Goal: Task Accomplishment & Management: Use online tool/utility

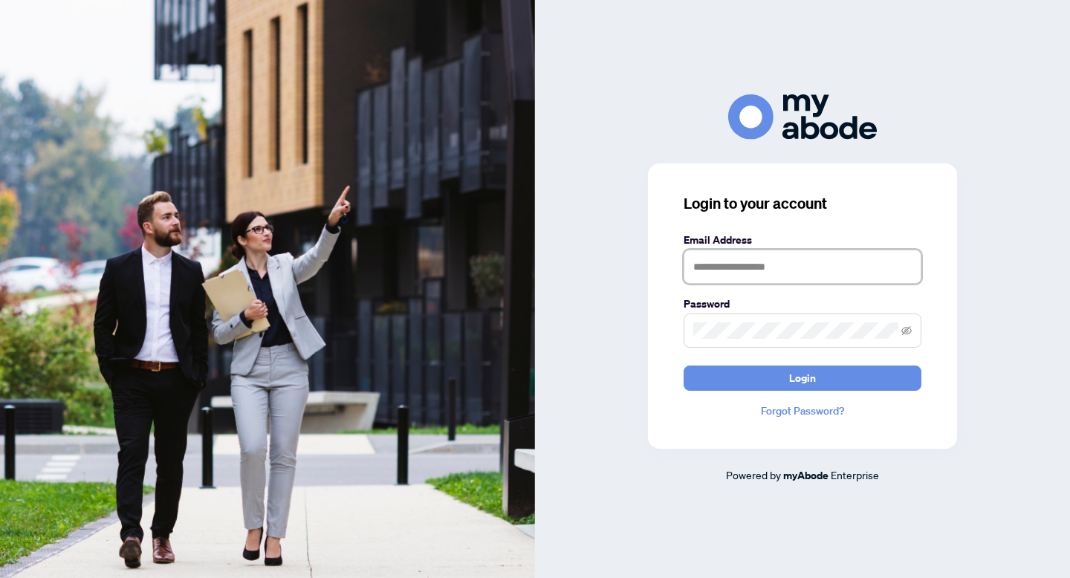
click at [766, 263] on input "text" at bounding box center [803, 267] width 238 height 34
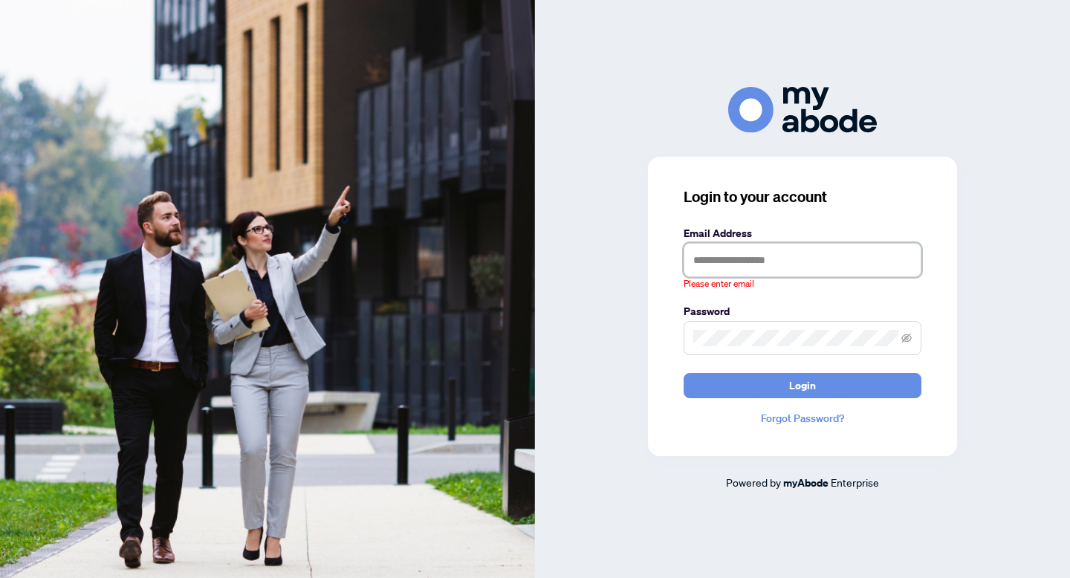
type input "**********"
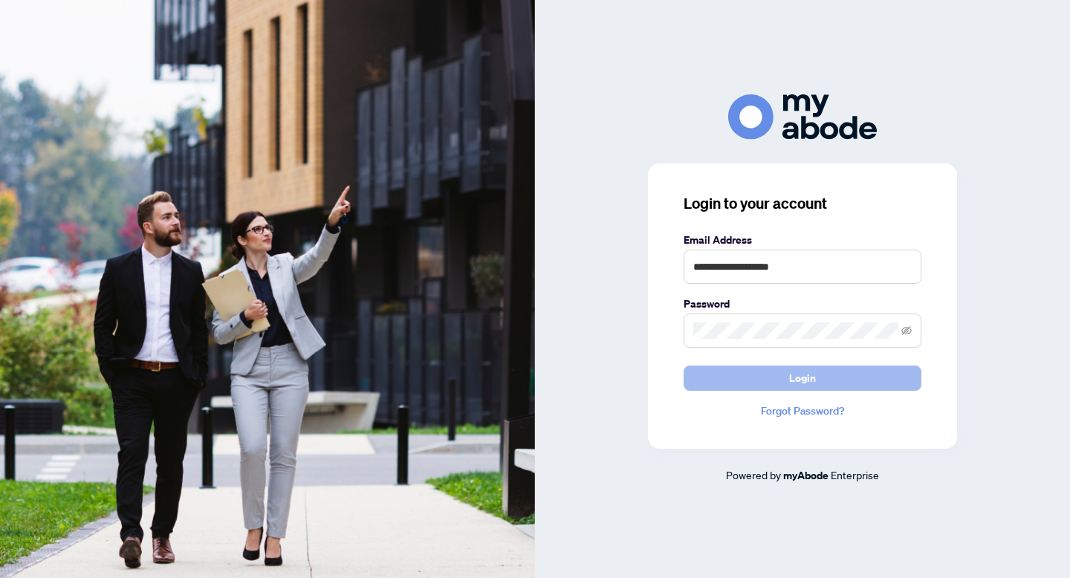
click at [799, 373] on span "Login" at bounding box center [802, 378] width 27 height 24
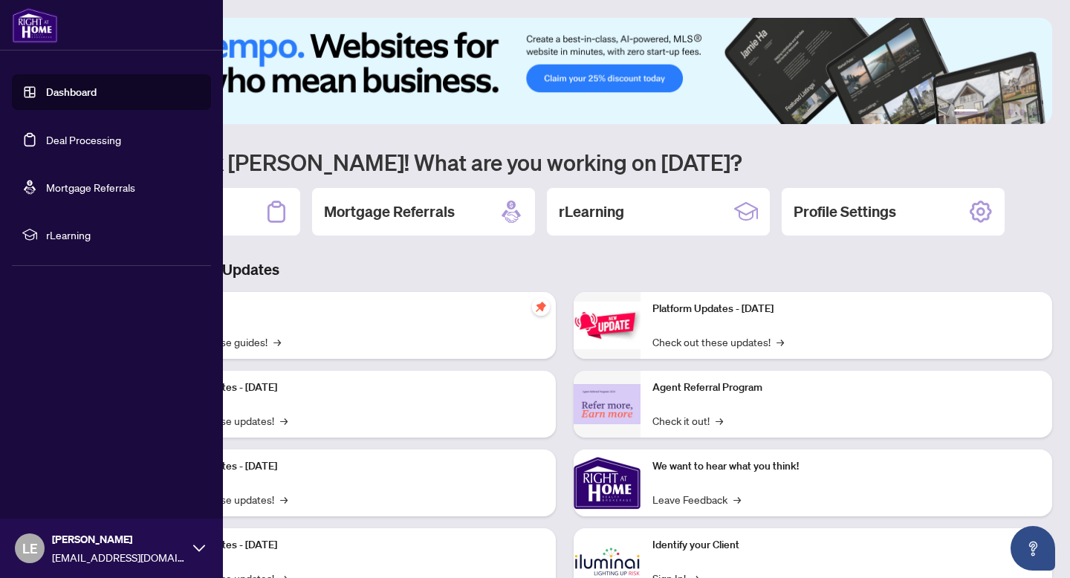
click at [46, 133] on link "Deal Processing" at bounding box center [83, 139] width 75 height 13
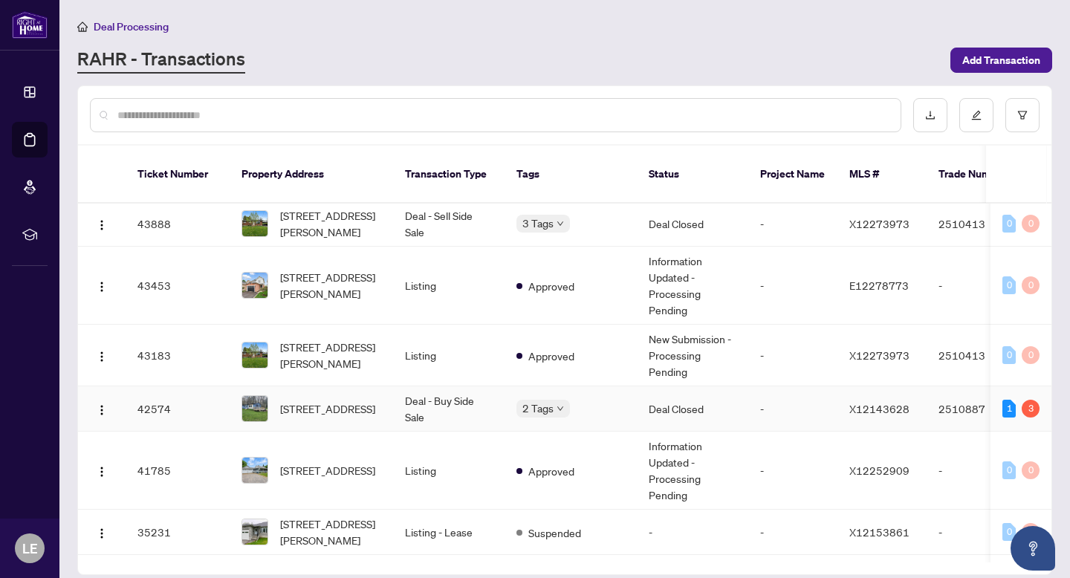
scroll to position [477, 0]
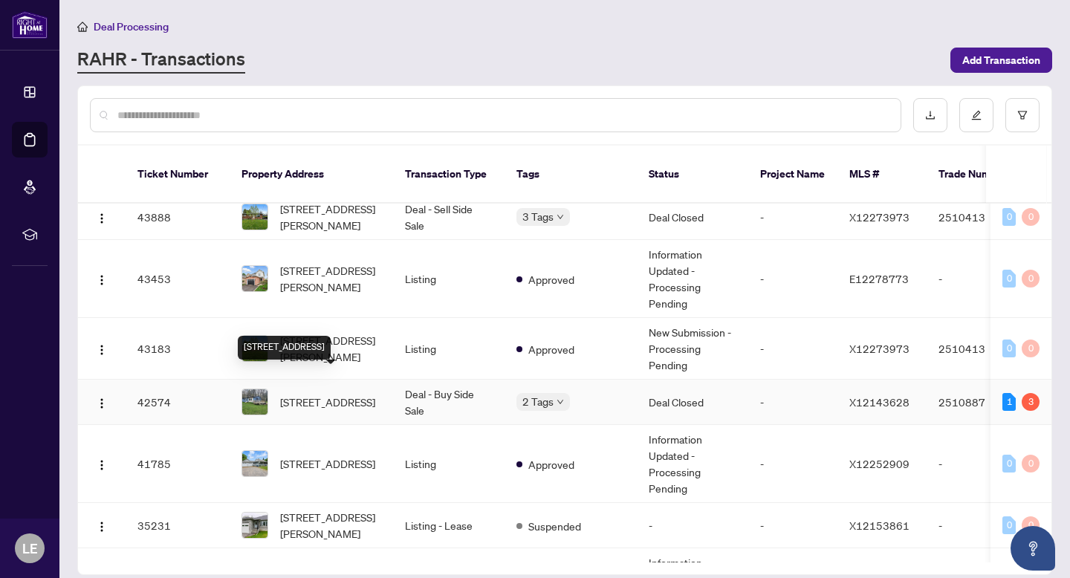
click at [312, 394] on span "[STREET_ADDRESS]" at bounding box center [327, 402] width 95 height 16
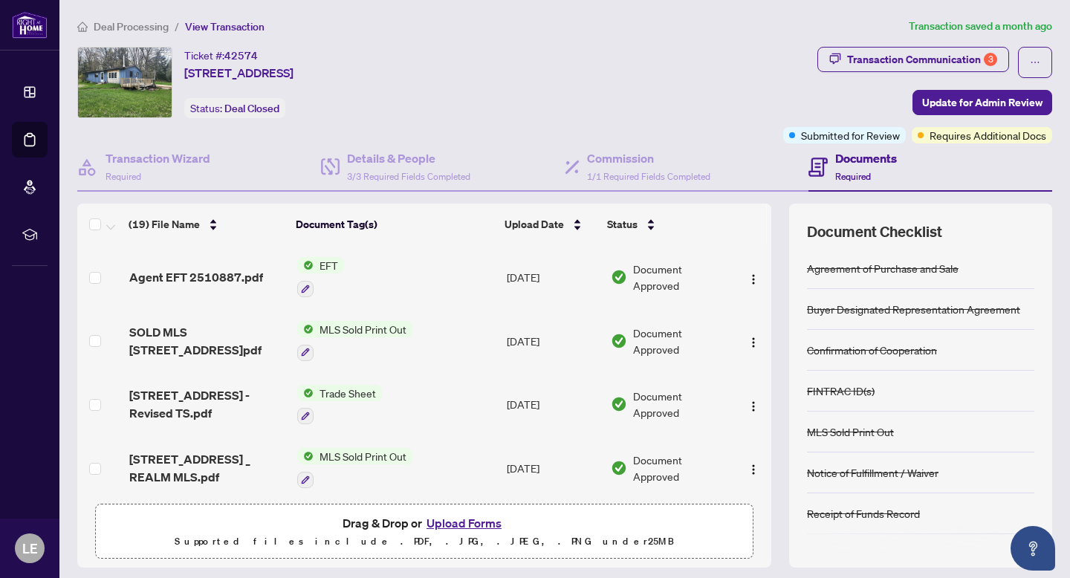
click at [222, 273] on span "Agent EFT 2510887.pdf" at bounding box center [196, 277] width 134 height 18
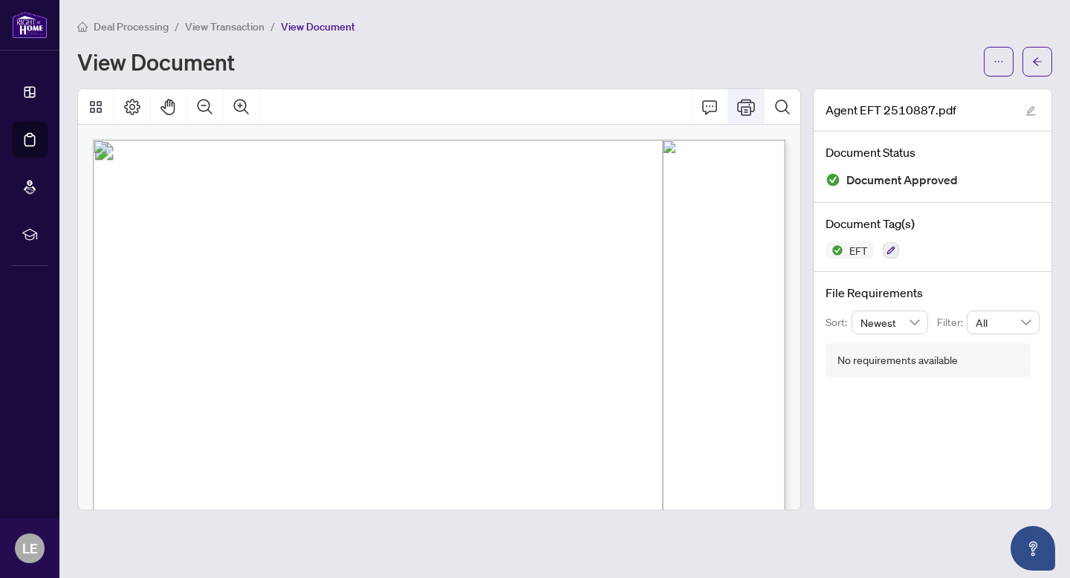
click at [743, 106] on icon "Print" at bounding box center [746, 107] width 18 height 16
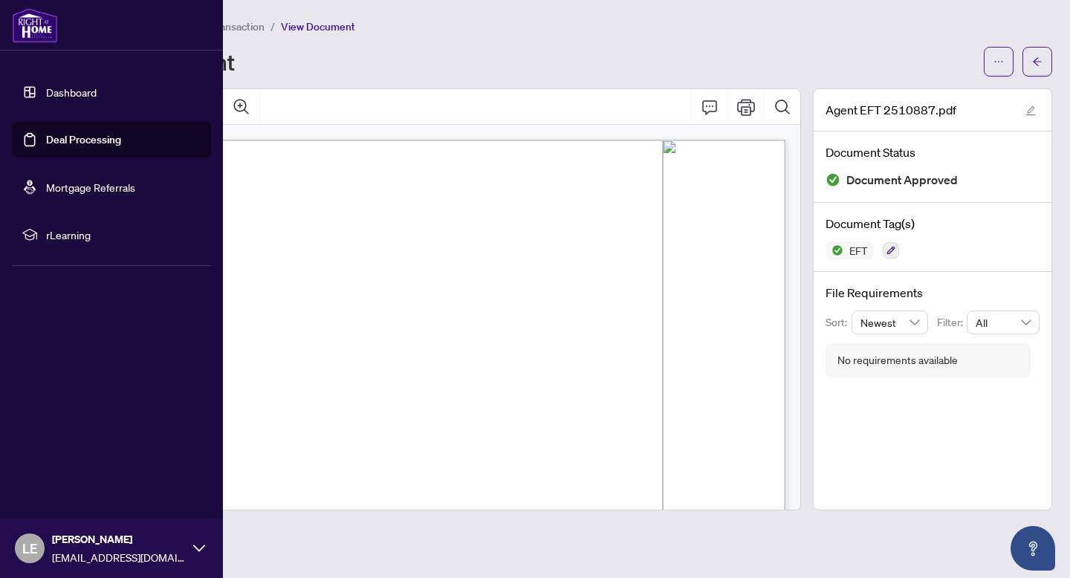
click at [46, 135] on link "Deal Processing" at bounding box center [83, 139] width 75 height 13
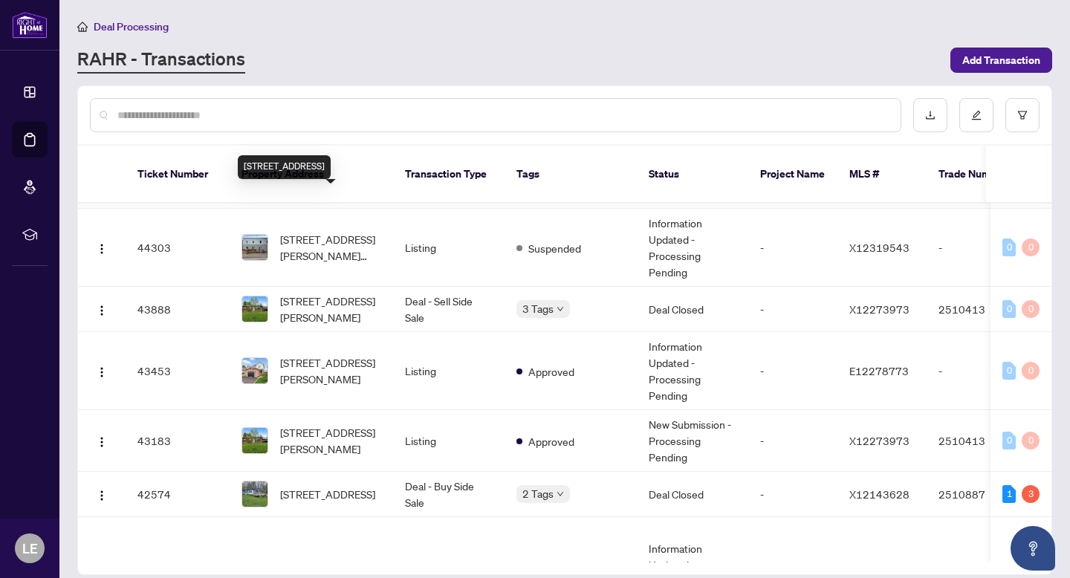
scroll to position [386, 0]
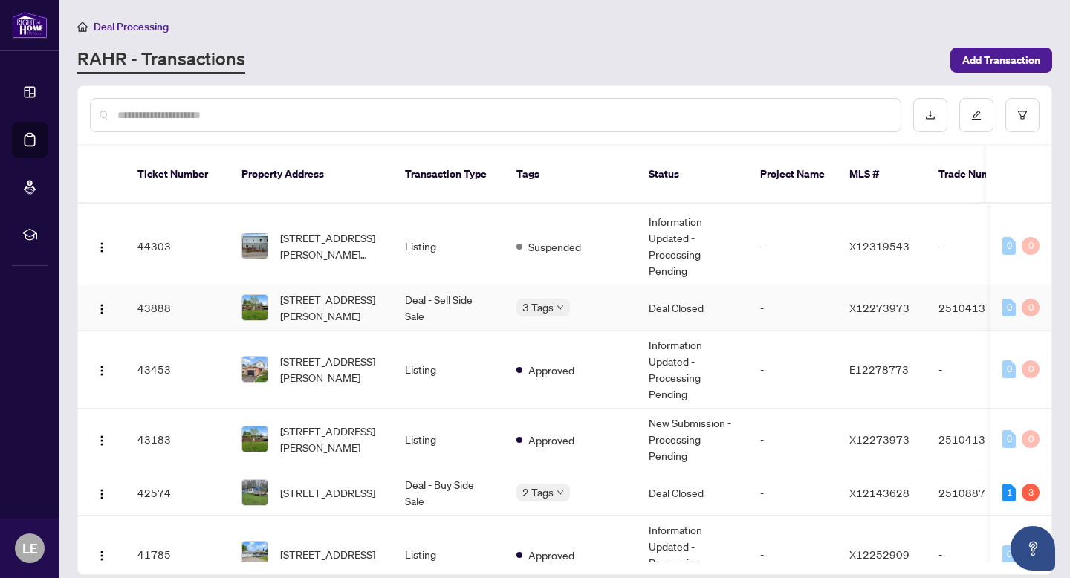
click at [314, 291] on span "[STREET_ADDRESS][PERSON_NAME]" at bounding box center [330, 307] width 101 height 33
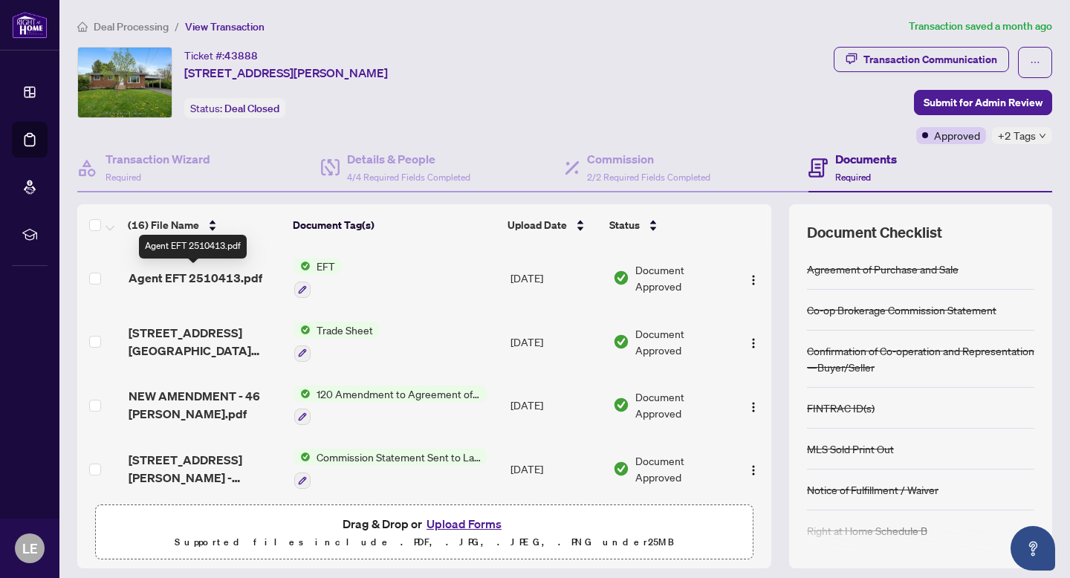
click at [221, 276] on span "Agent EFT 2510413.pdf" at bounding box center [196, 278] width 134 height 18
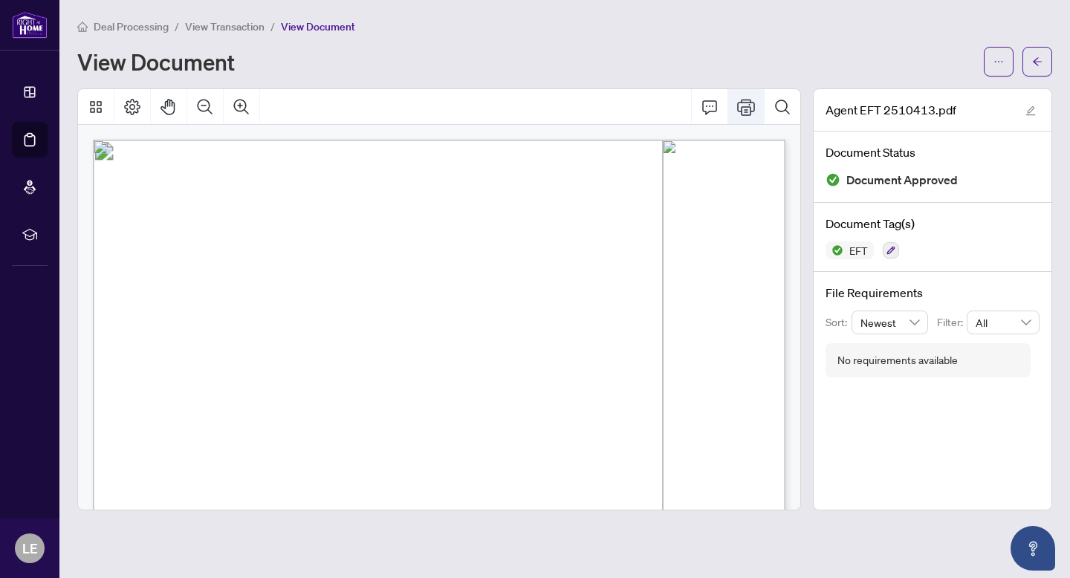
click at [747, 100] on icon "Print" at bounding box center [746, 107] width 18 height 18
click at [28, 135] on icon at bounding box center [29, 139] width 15 height 15
